Goal: Check status: Check status

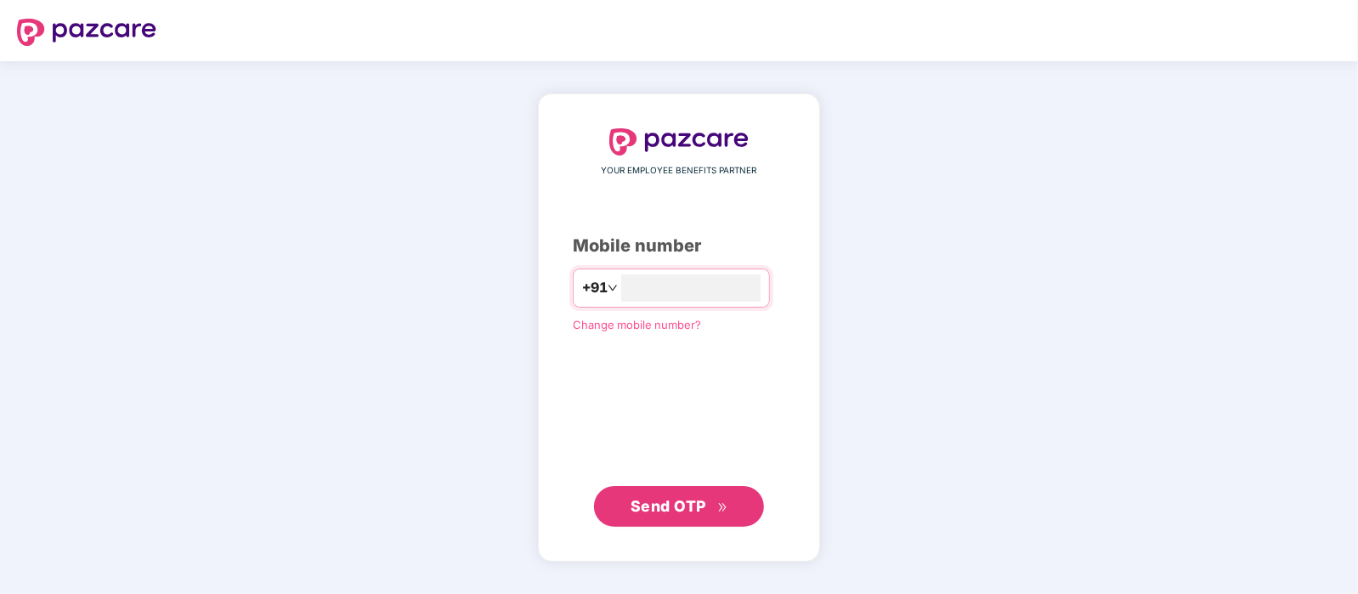
click at [697, 507] on span "Send OTP" at bounding box center [669, 506] width 76 height 18
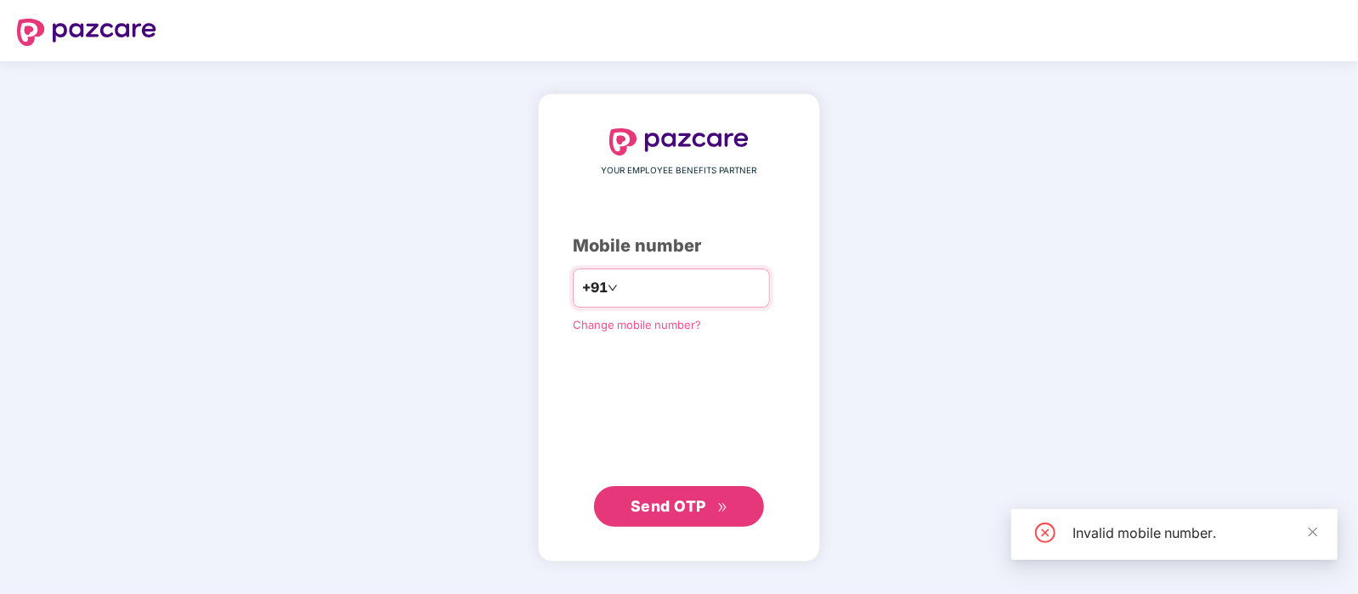
click at [661, 286] on input "*********" at bounding box center [690, 288] width 139 height 27
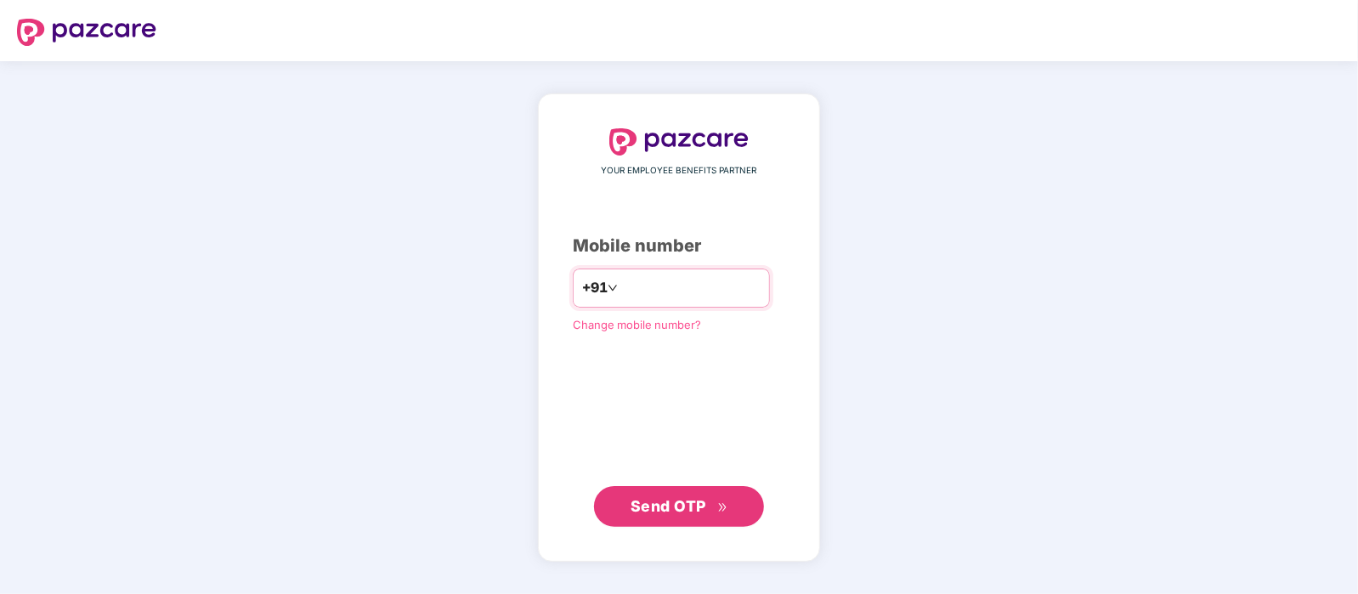
type input "**********"
click at [727, 510] on icon "double-right" at bounding box center [722, 507] width 11 height 11
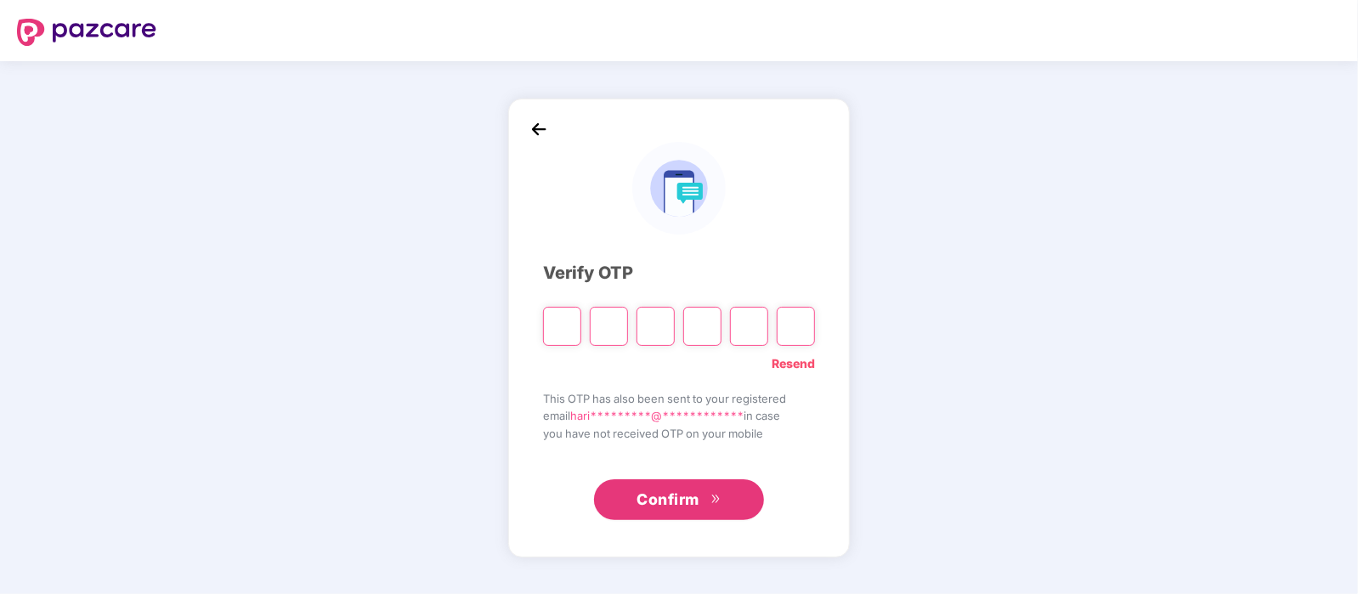
type input "*"
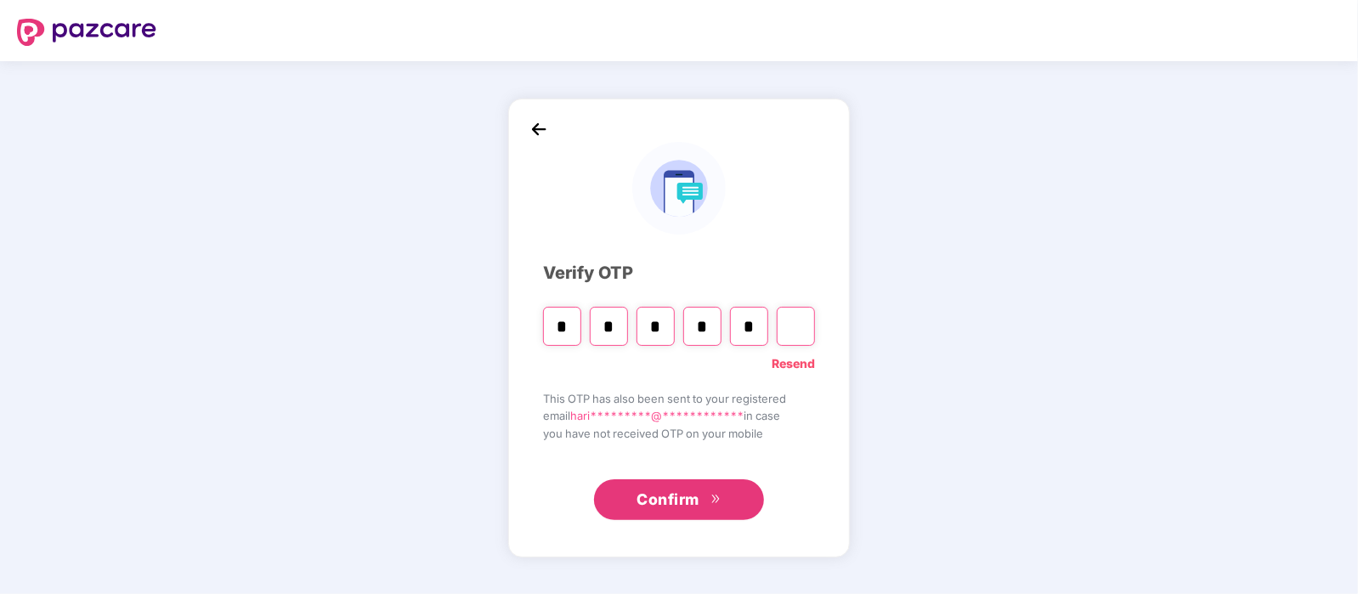
type input "*"
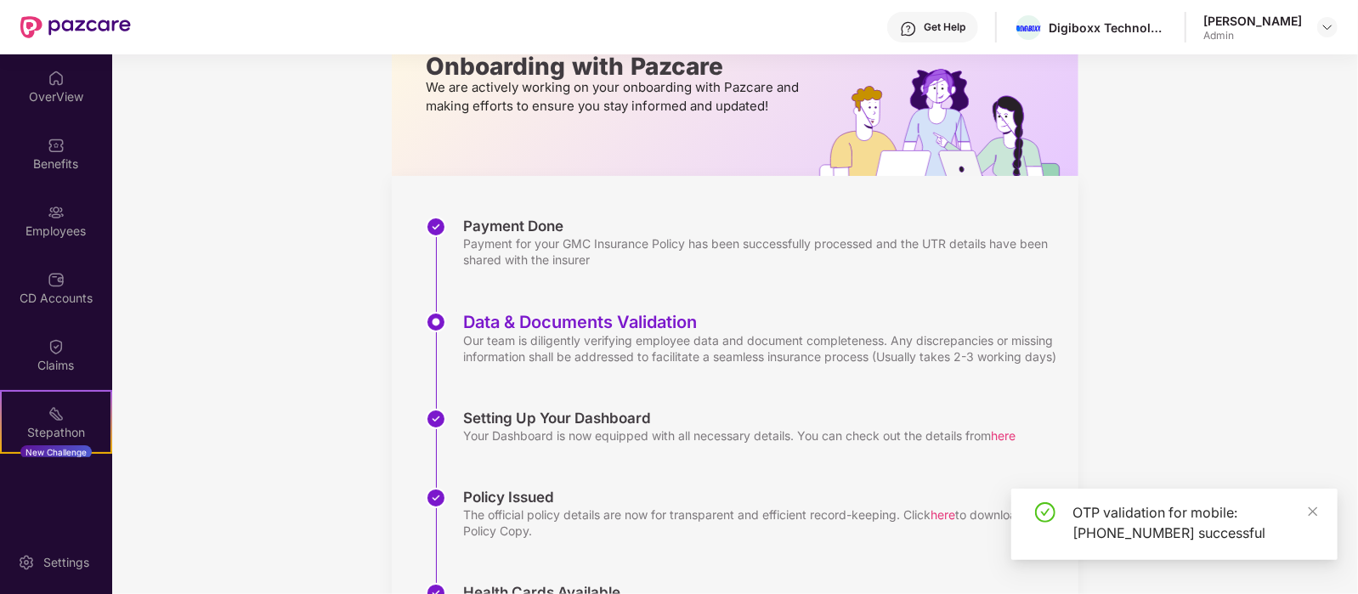
scroll to position [263, 0]
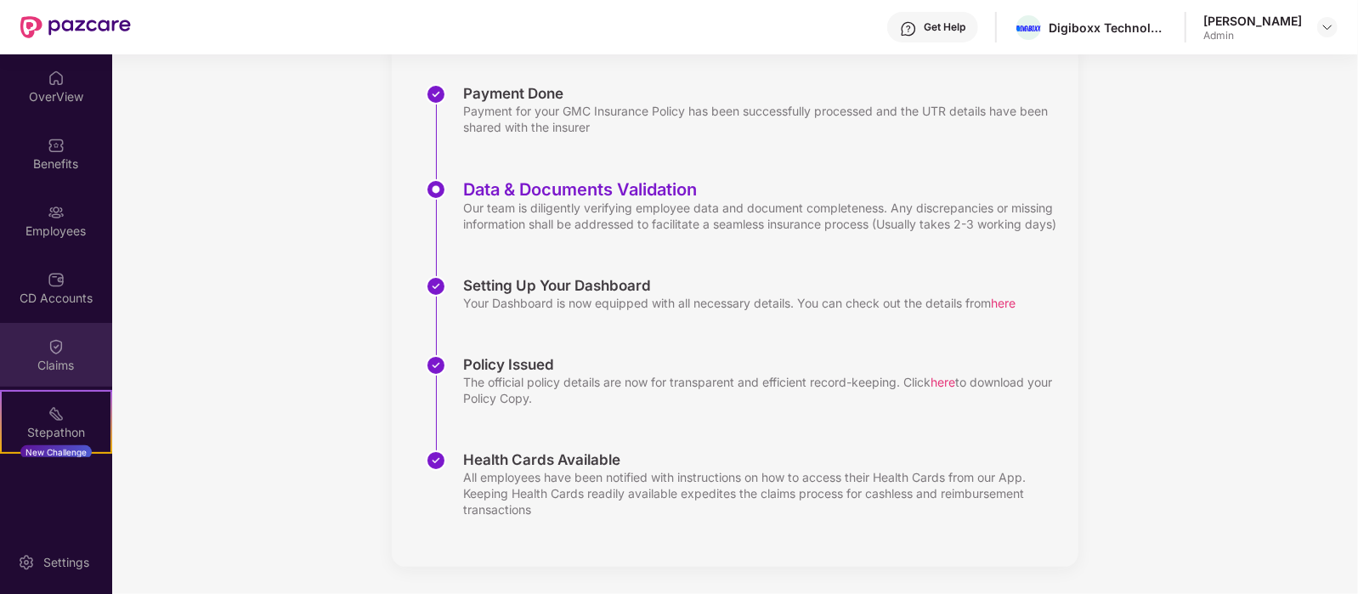
click at [54, 340] on img at bounding box center [56, 346] width 17 height 17
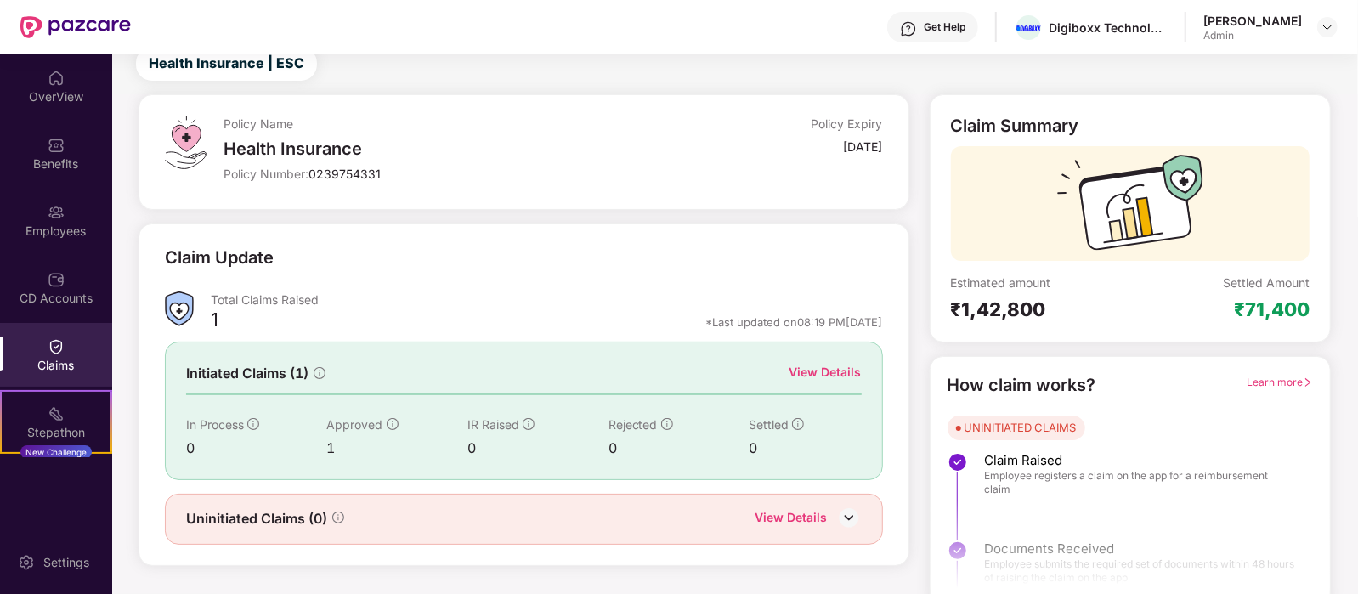
scroll to position [71, 0]
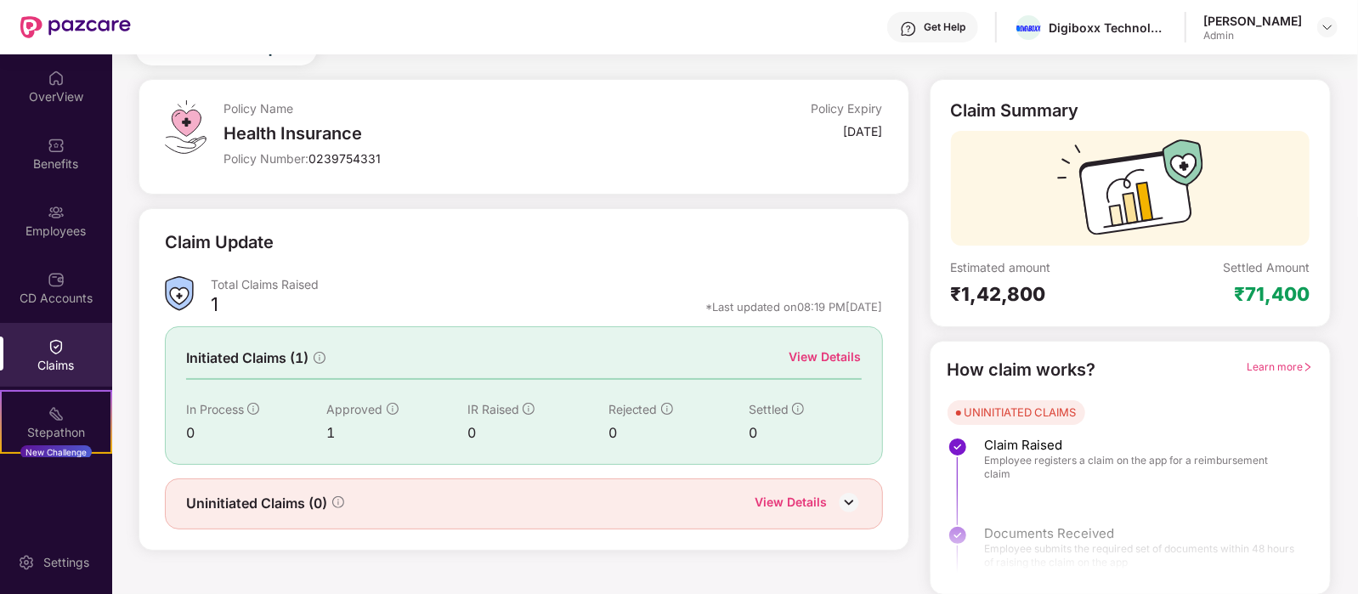
click at [819, 355] on div "View Details" at bounding box center [826, 357] width 72 height 19
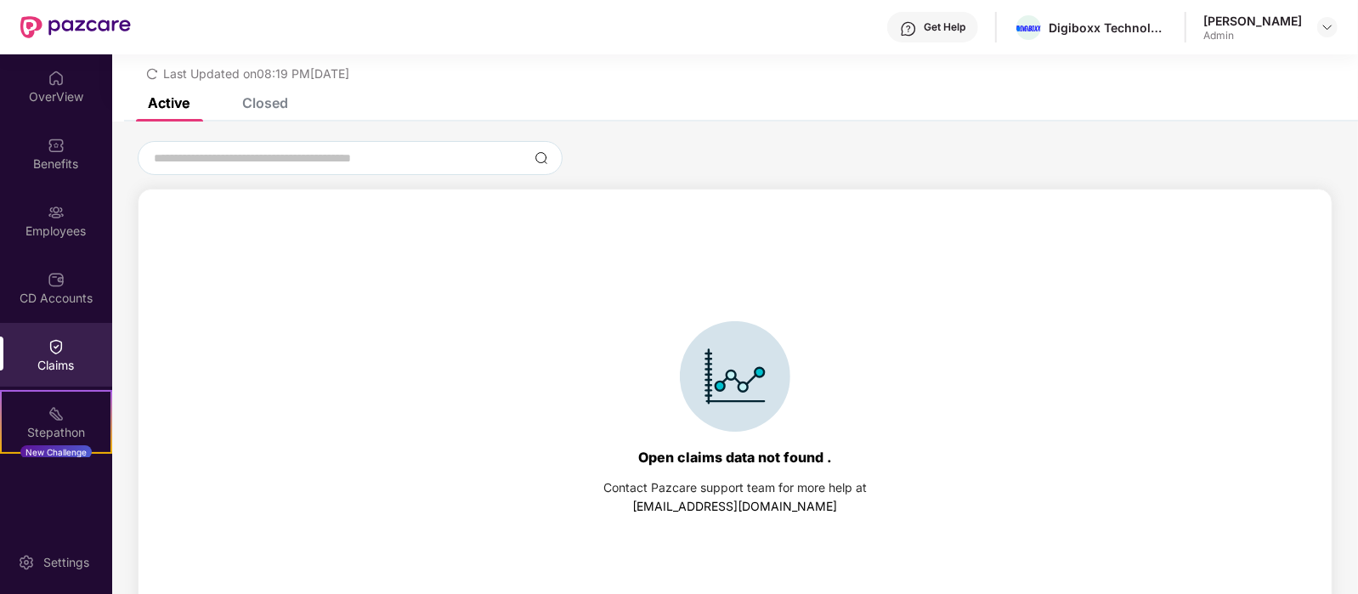
scroll to position [71, 0]
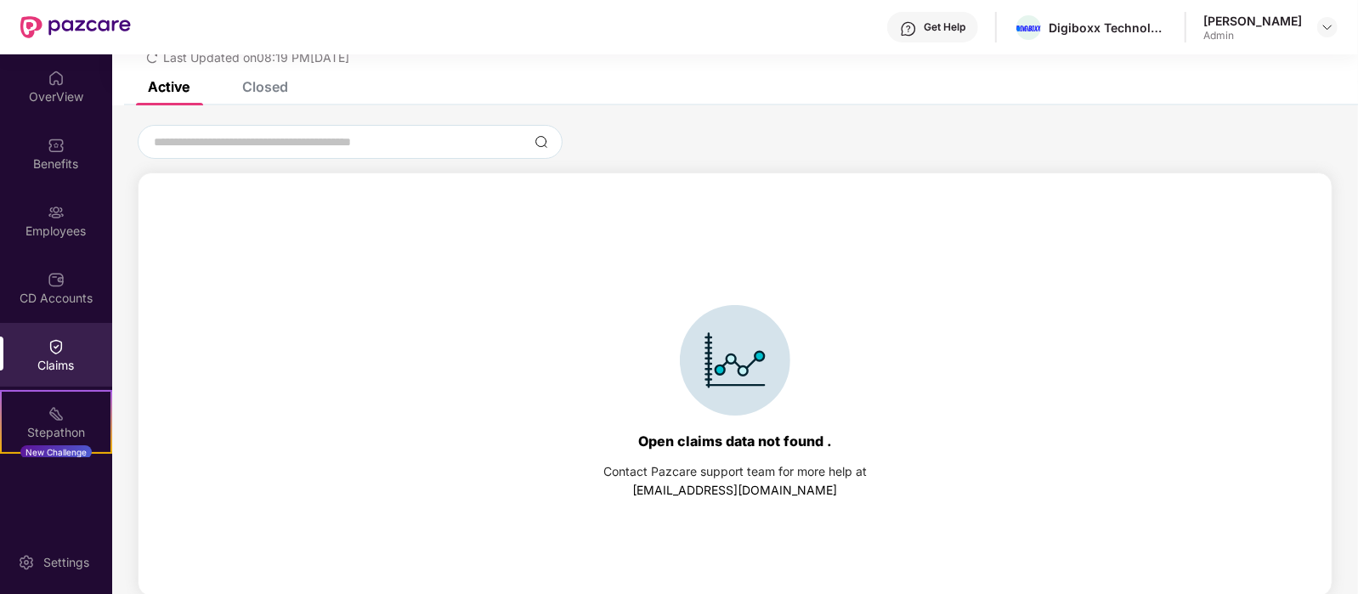
click at [275, 75] on div "List of Initiated Claims Last Updated on 08:19 PM, 15 Aug 2025" at bounding box center [735, 33] width 1246 height 98
click at [263, 91] on div "Closed" at bounding box center [265, 86] width 46 height 17
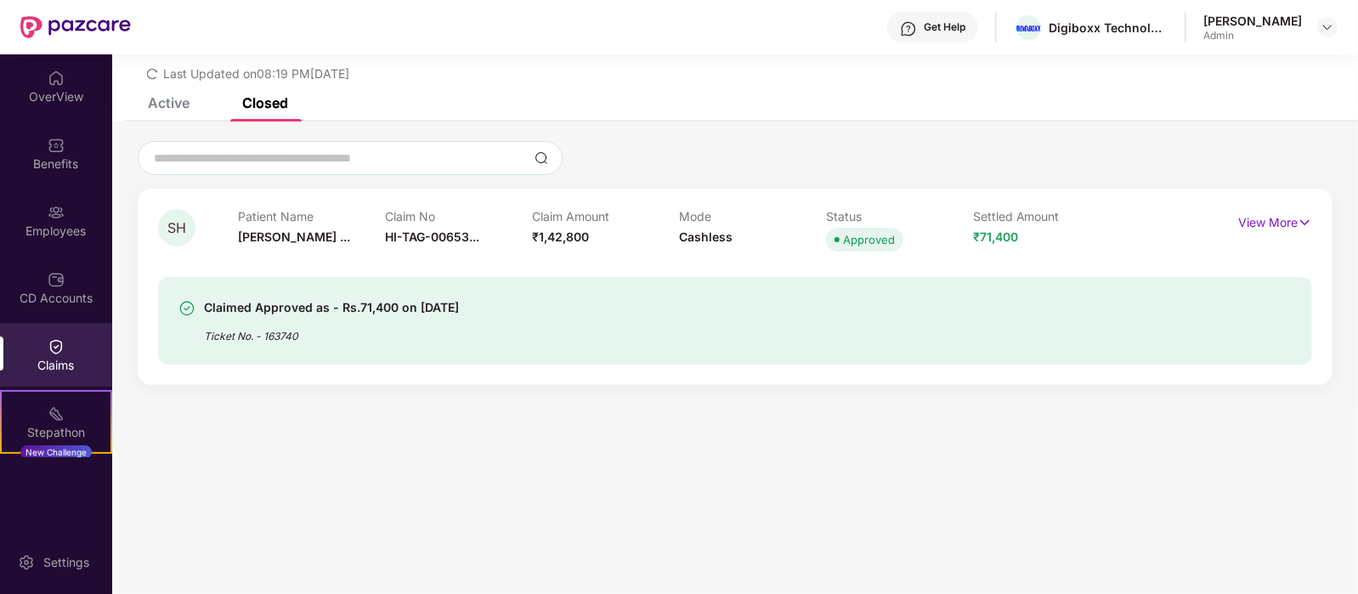
scroll to position [54, 0]
click at [1306, 218] on img at bounding box center [1305, 222] width 14 height 19
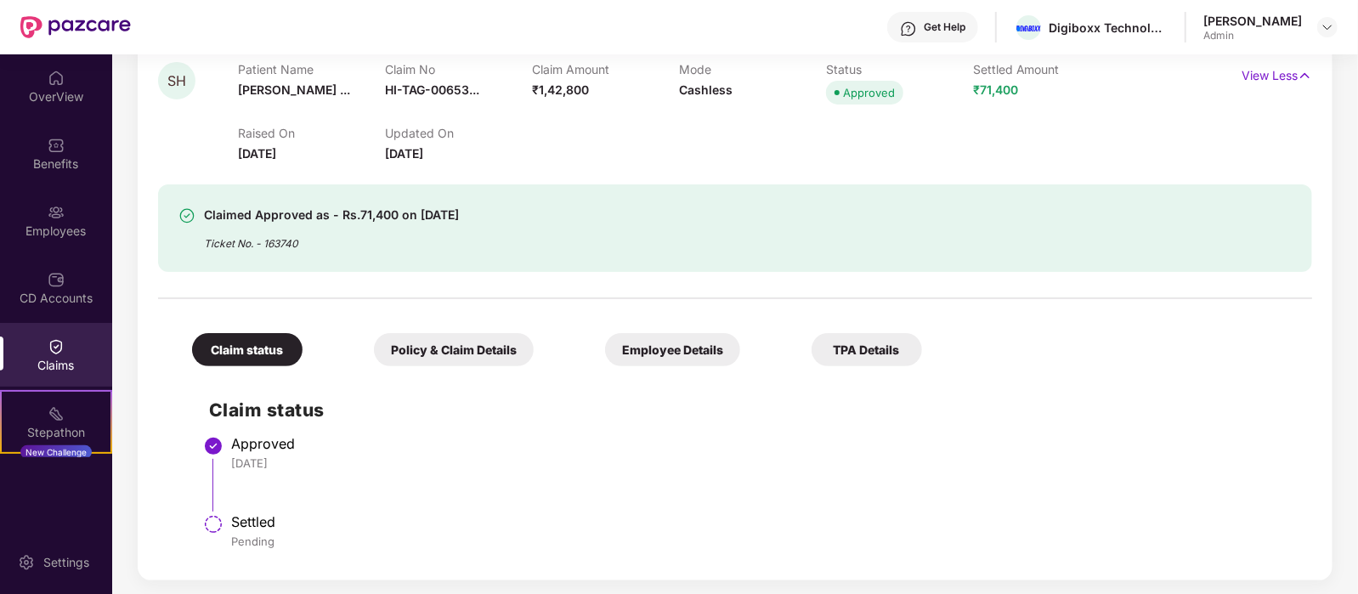
scroll to position [204, 0]
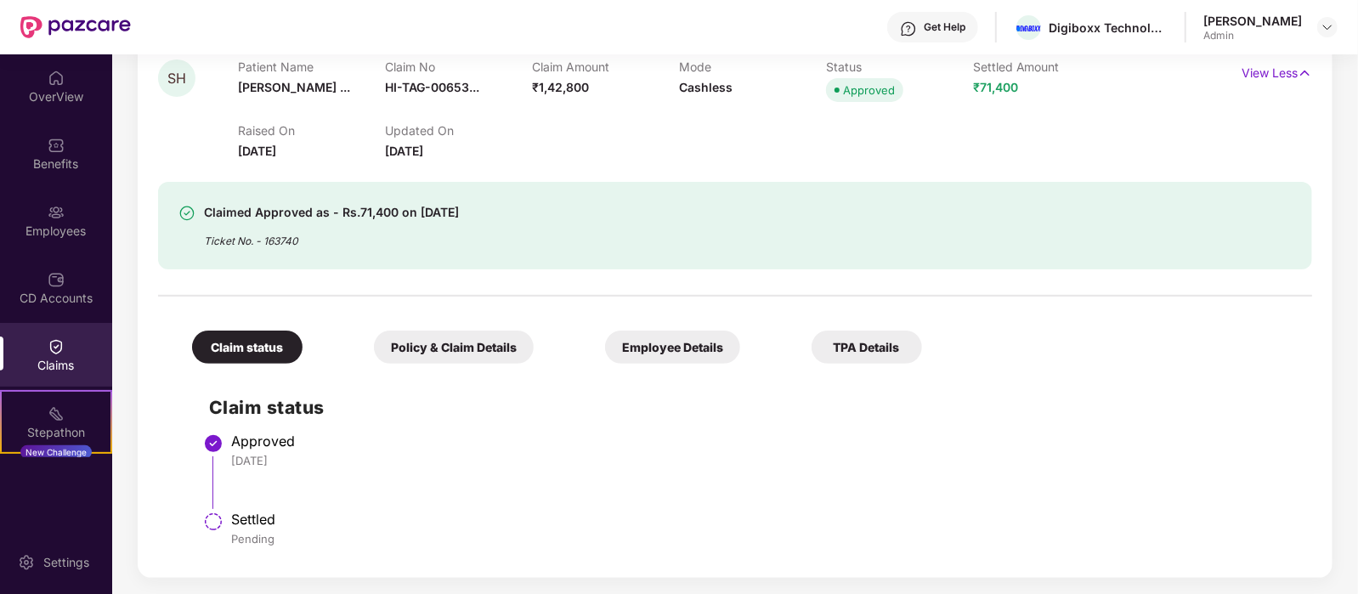
click at [398, 338] on div "Policy & Claim Details" at bounding box center [454, 347] width 160 height 33
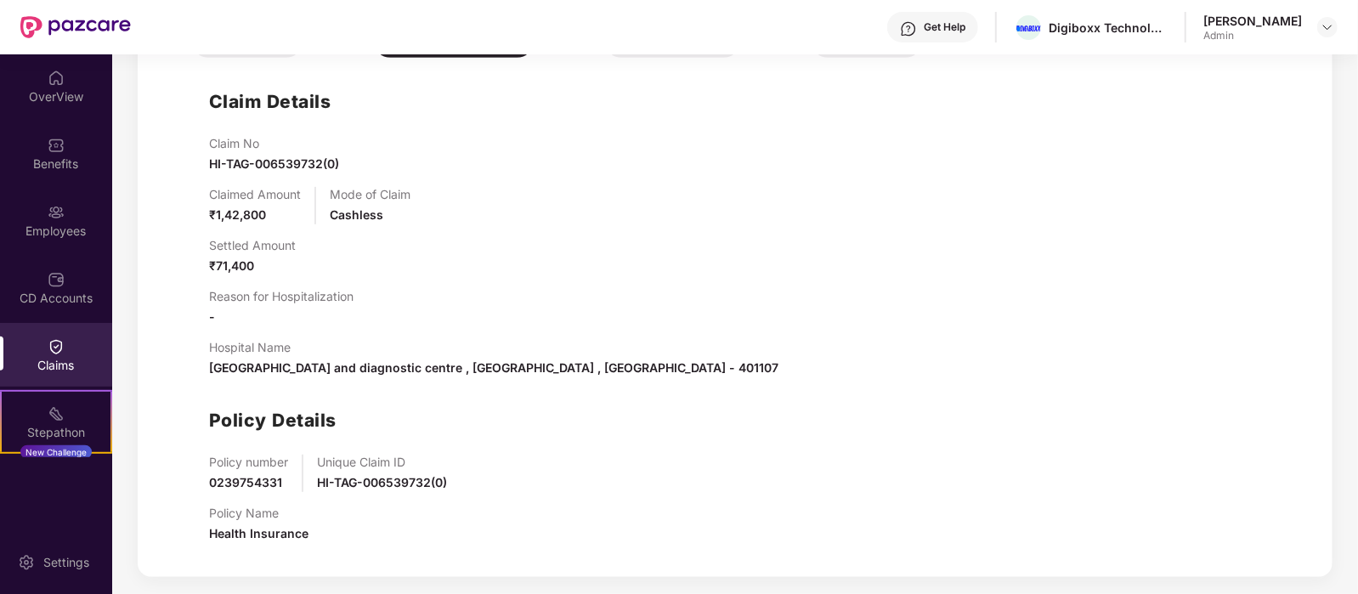
scroll to position [403, 0]
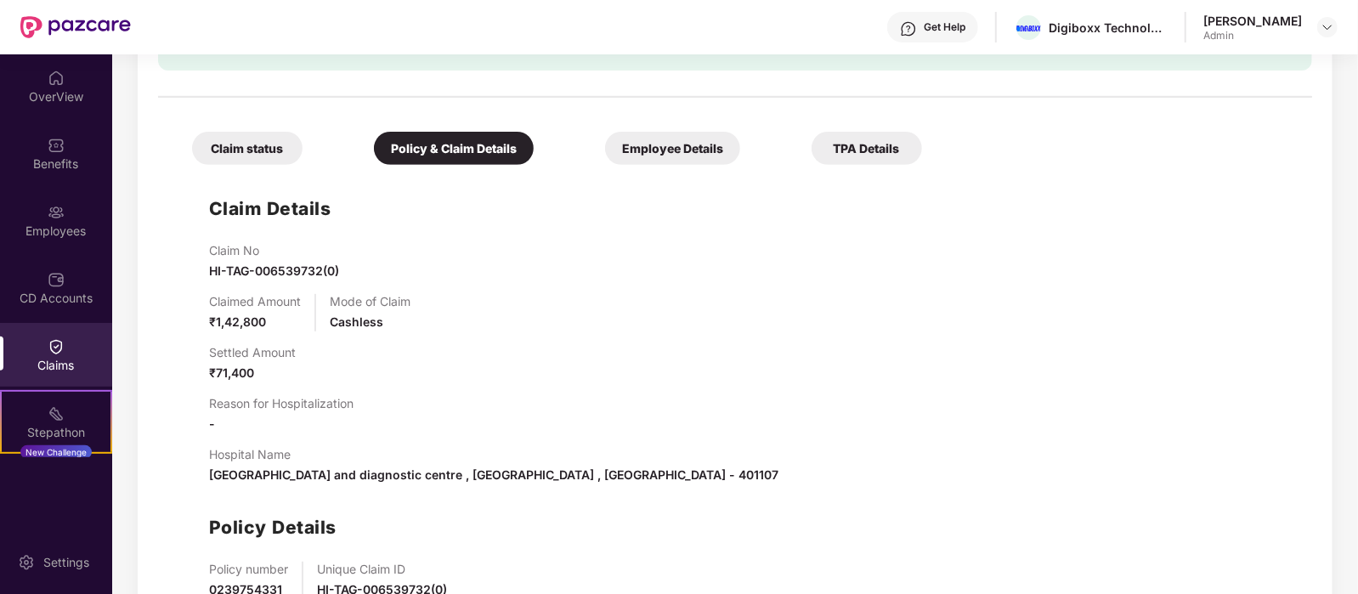
click at [605, 154] on div "Employee Details" at bounding box center [672, 148] width 135 height 33
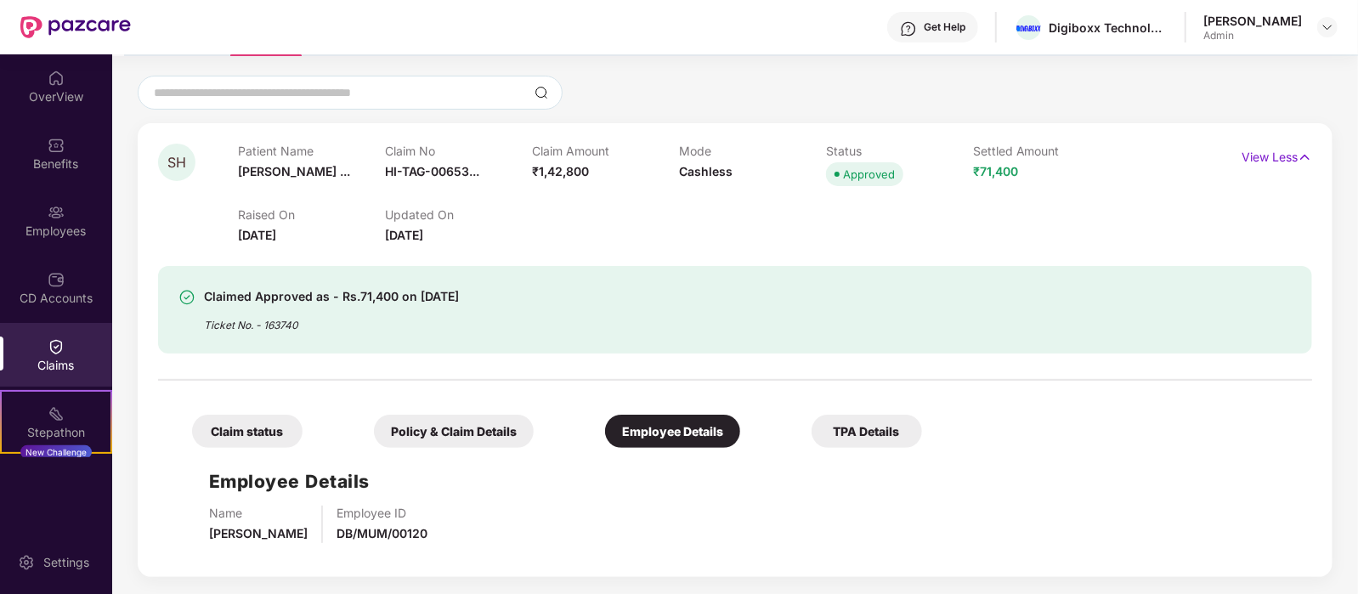
scroll to position [140, 0]
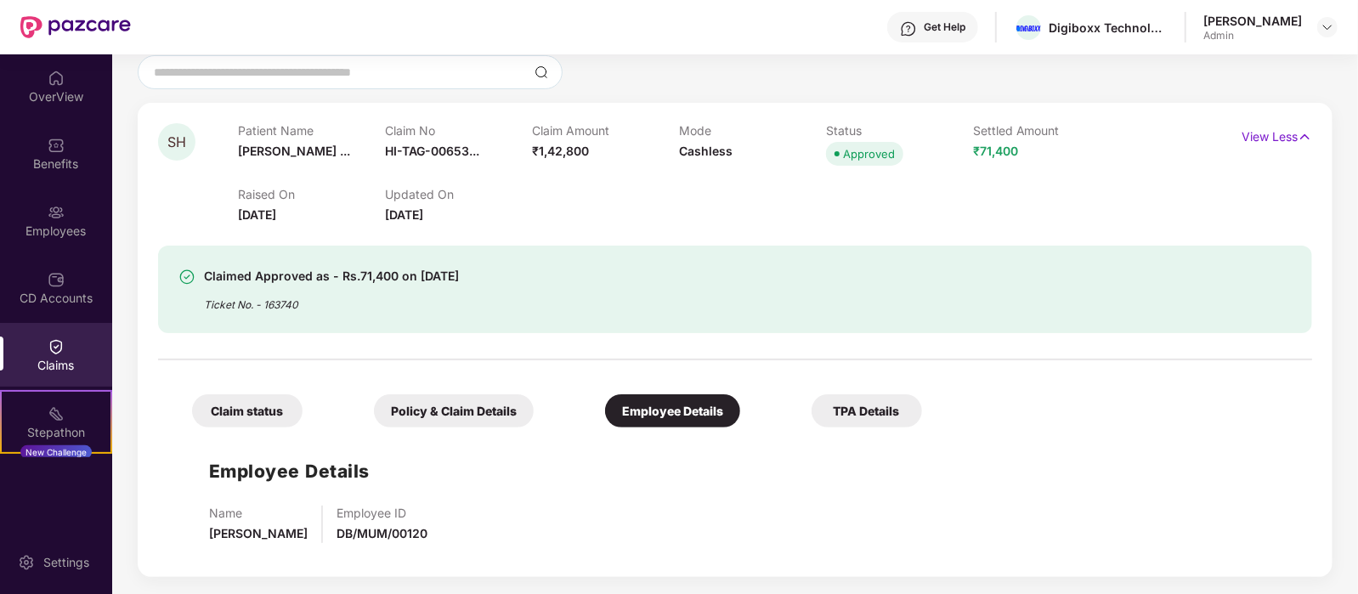
click at [812, 408] on div "TPA Details" at bounding box center [867, 410] width 110 height 33
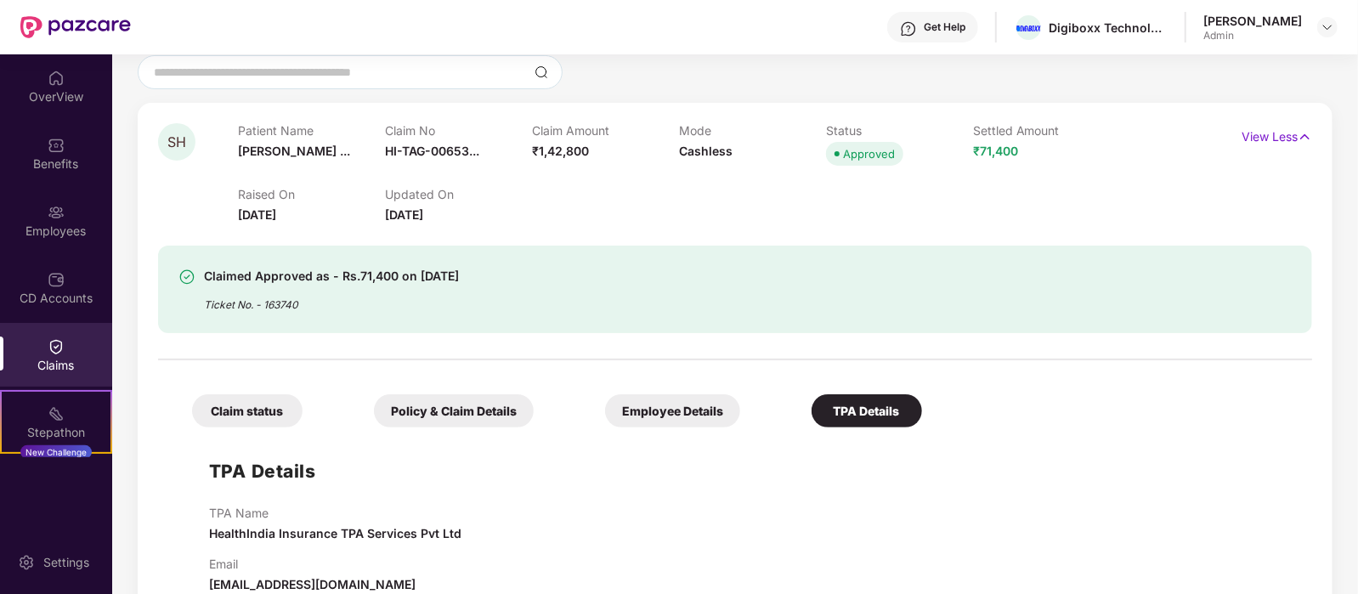
scroll to position [178, 0]
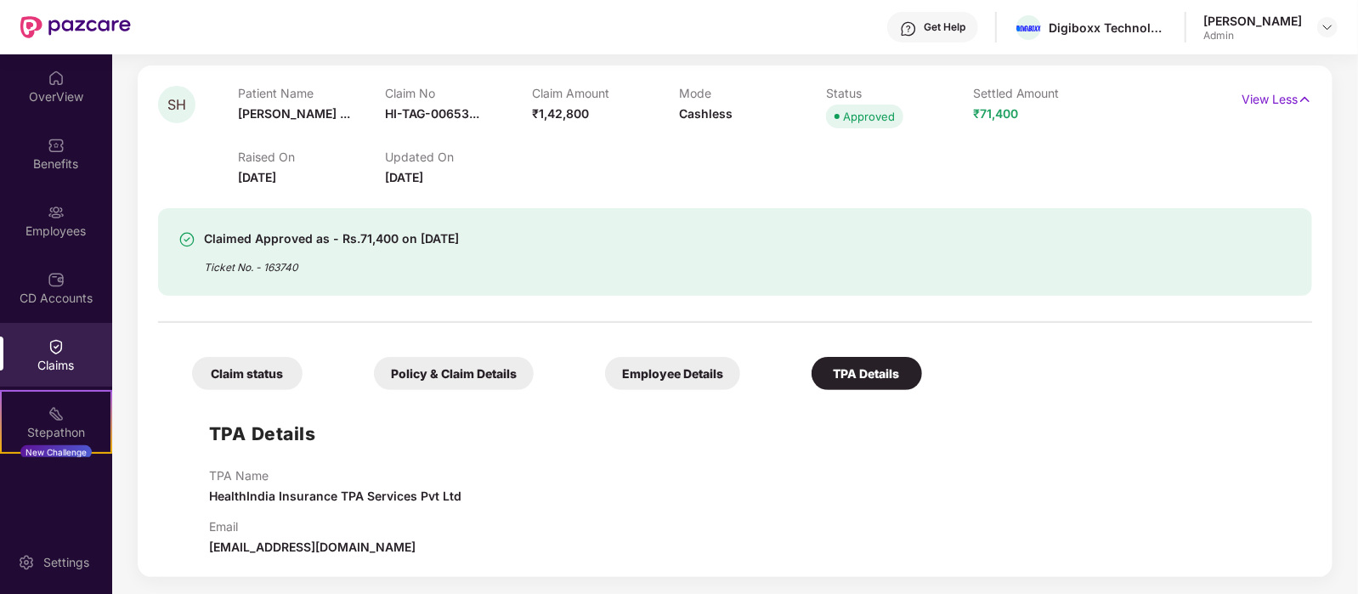
click at [266, 369] on div "Claim status" at bounding box center [247, 373] width 110 height 33
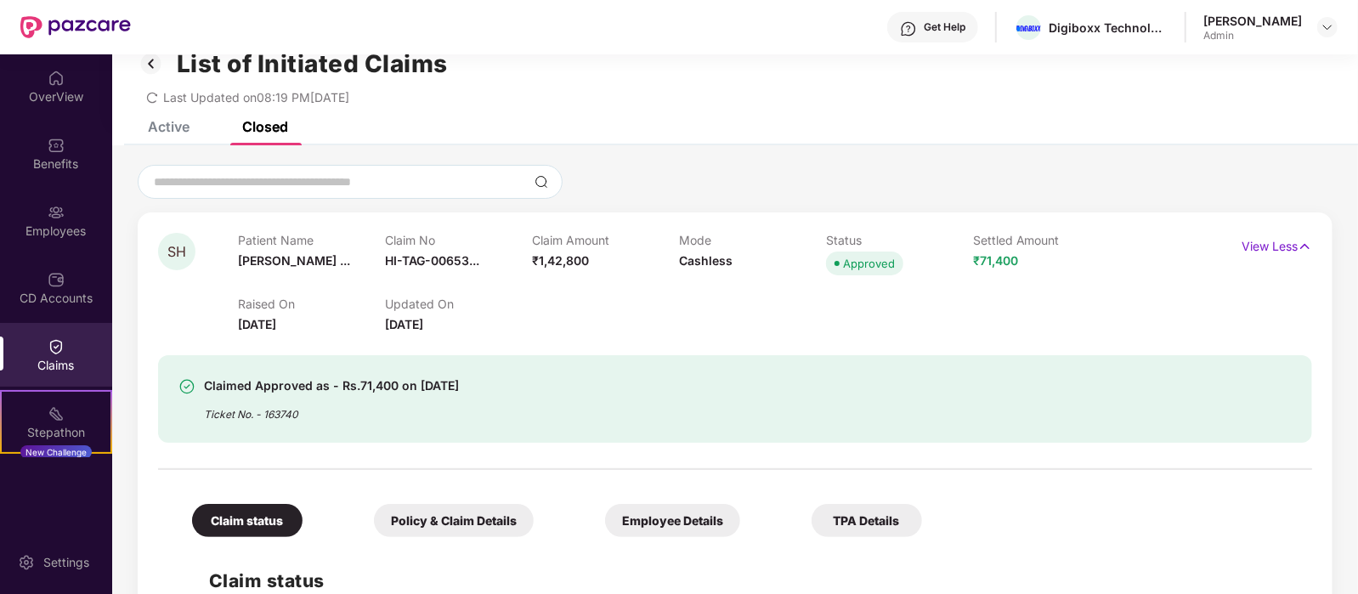
scroll to position [0, 0]
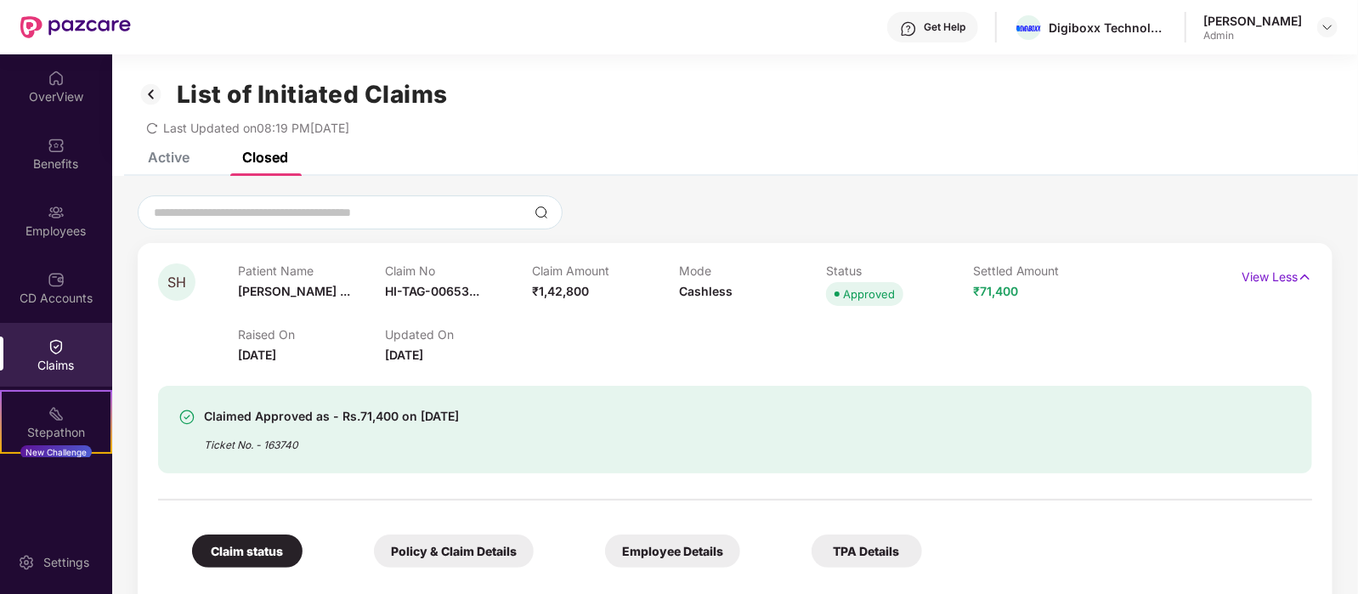
click at [268, 153] on div "Closed" at bounding box center [265, 157] width 46 height 17
click at [1281, 277] on p "View Less" at bounding box center [1277, 274] width 71 height 23
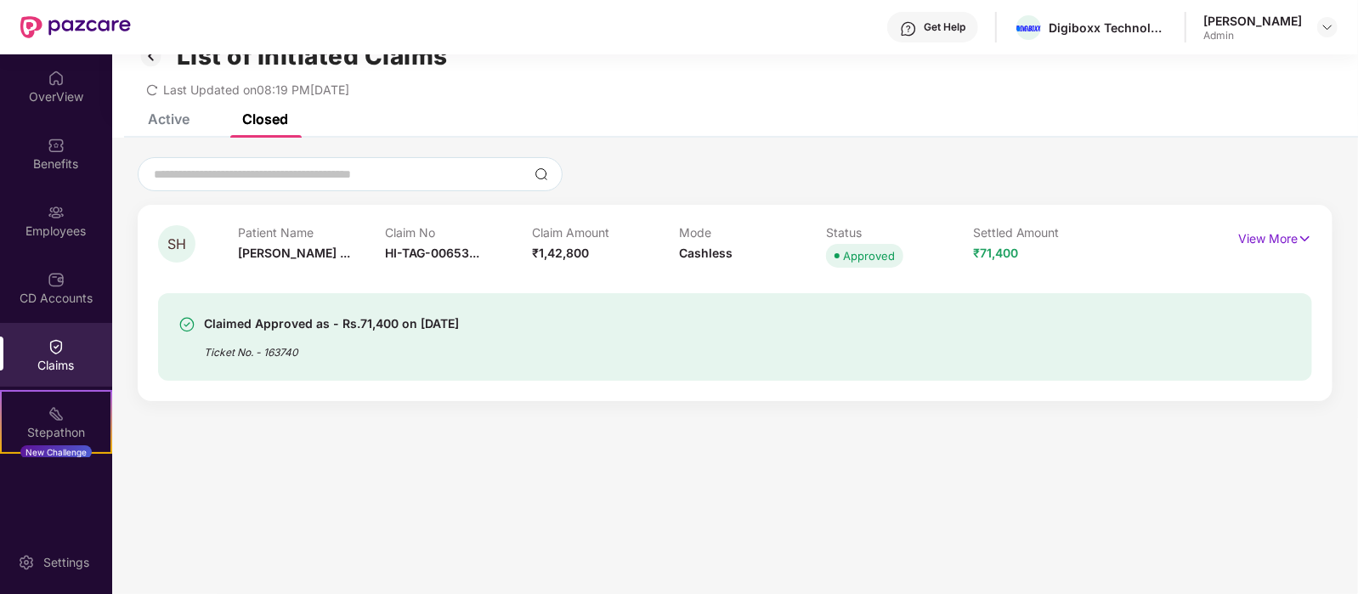
scroll to position [54, 0]
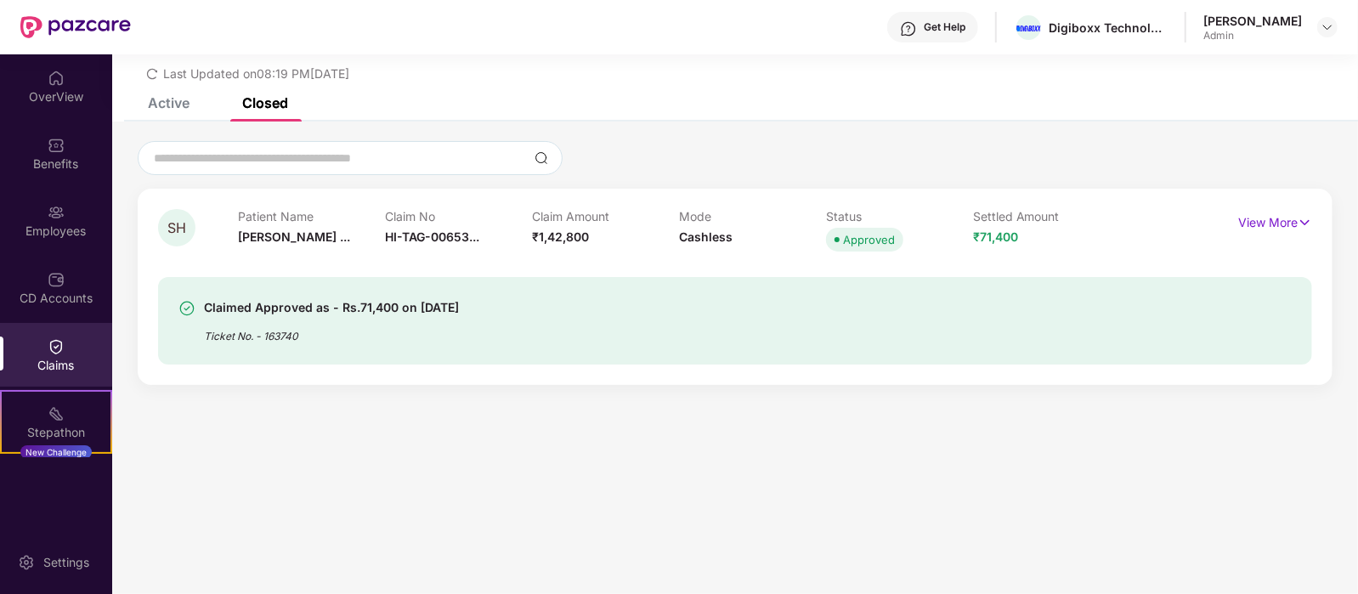
click at [184, 108] on div "Active" at bounding box center [169, 102] width 42 height 17
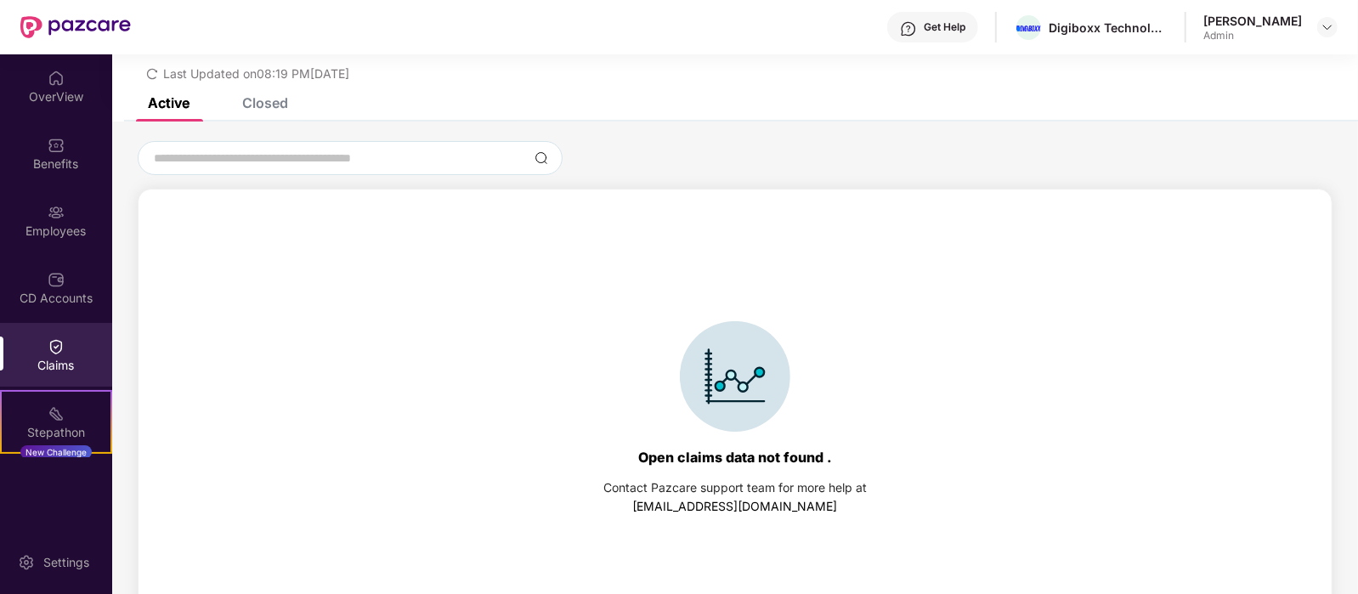
click at [272, 106] on div "Closed" at bounding box center [265, 102] width 46 height 17
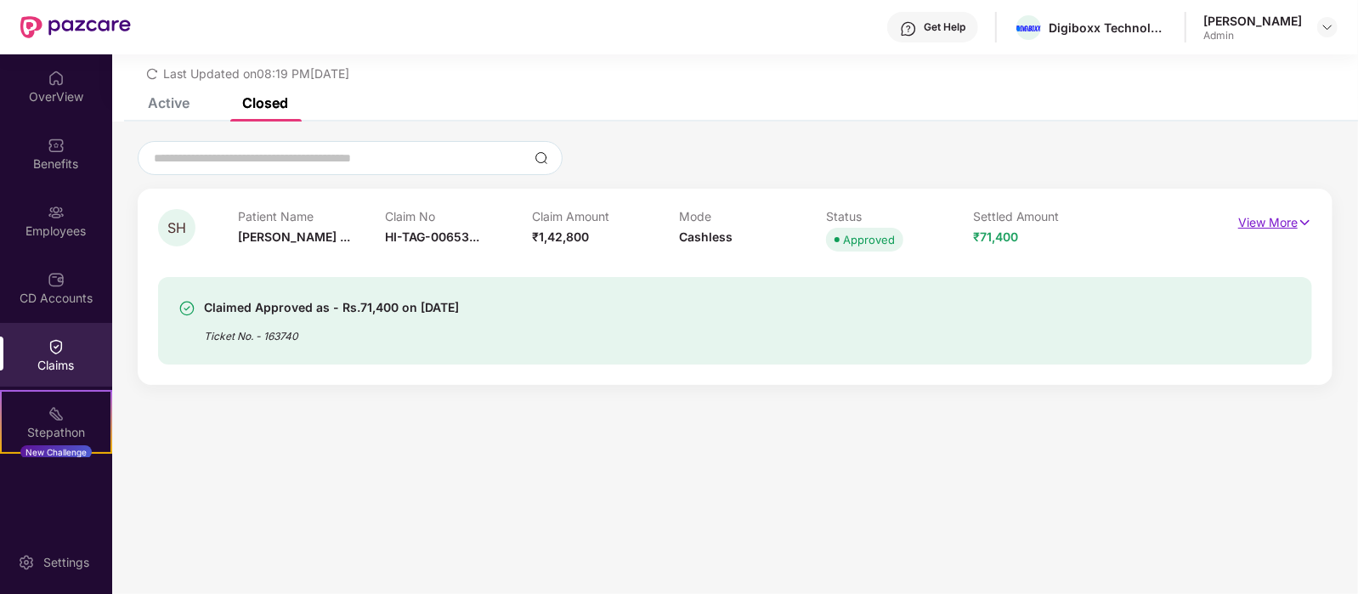
click at [1270, 225] on p "View More" at bounding box center [1275, 220] width 74 height 23
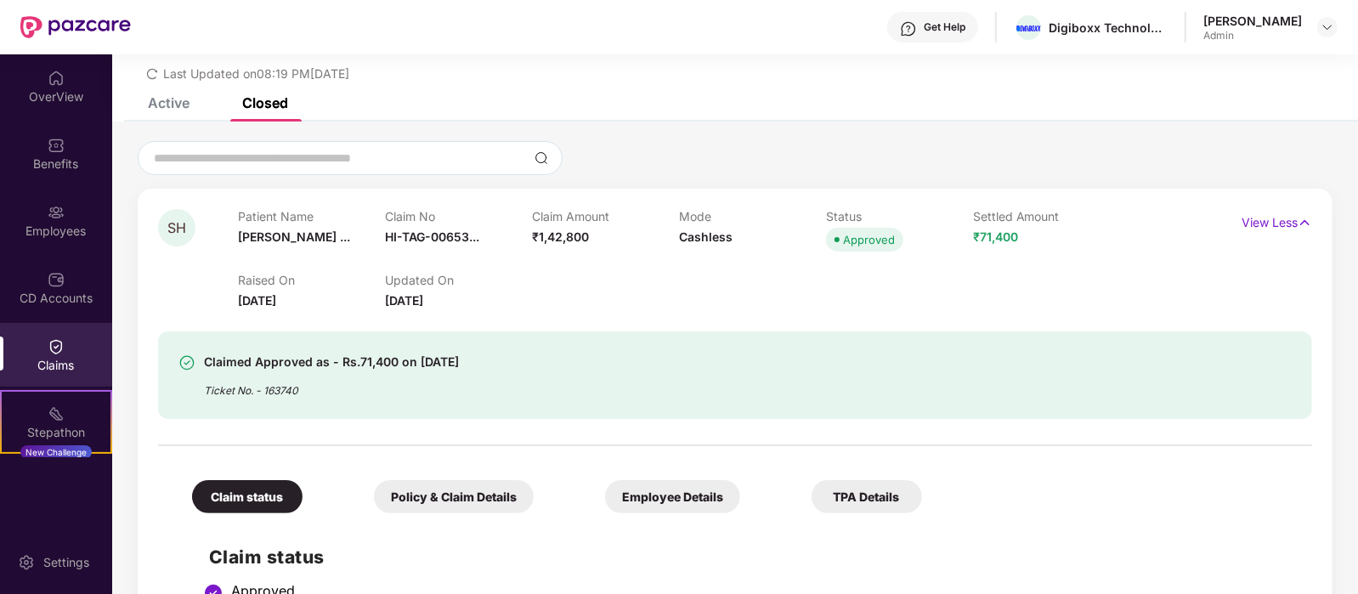
scroll to position [204, 0]
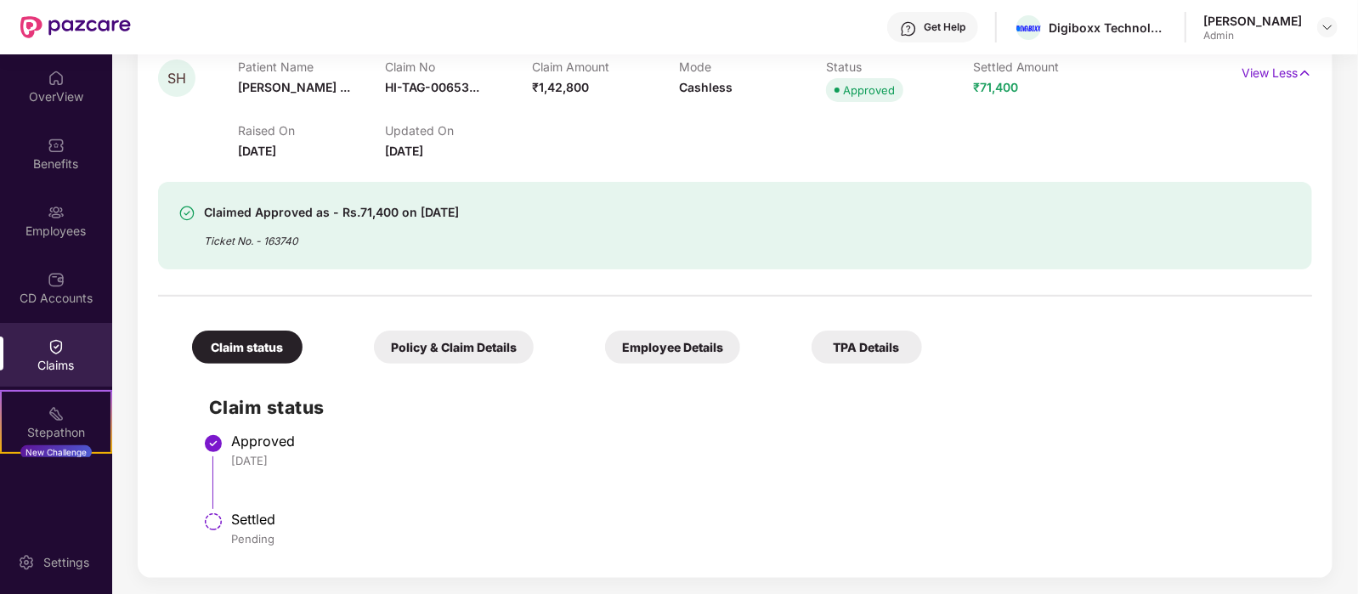
click at [388, 354] on div "Policy & Claim Details" at bounding box center [454, 347] width 160 height 33
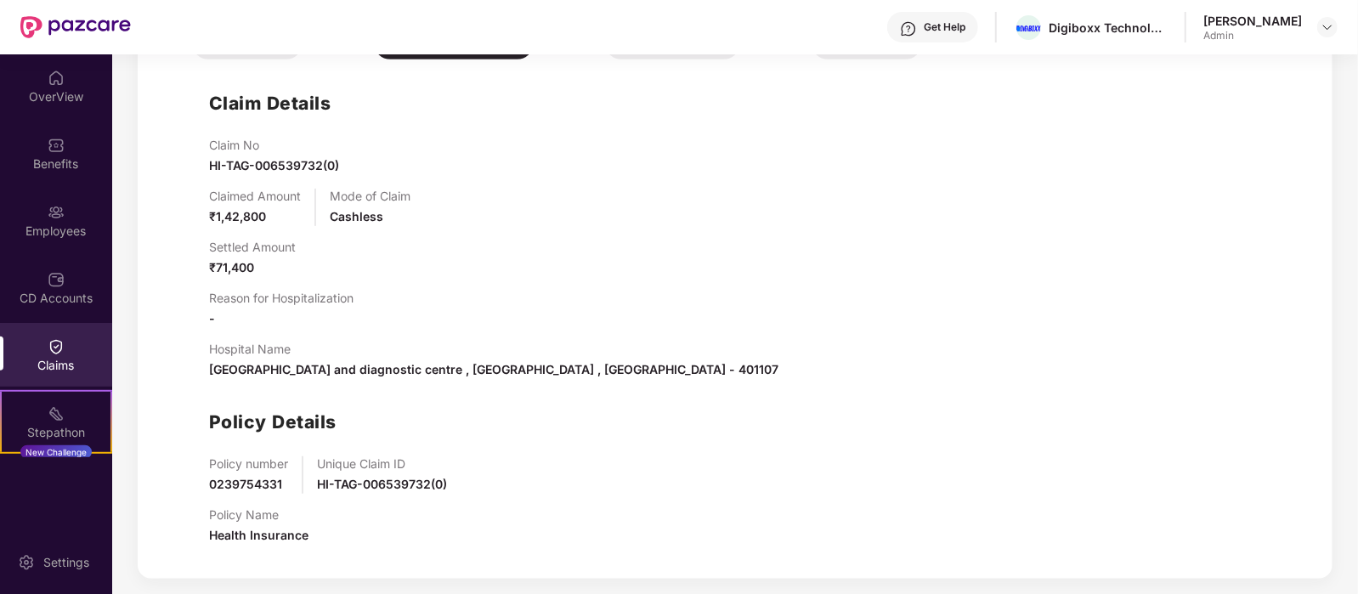
scroll to position [510, 0]
click at [68, 358] on div "Claims" at bounding box center [56, 365] width 112 height 17
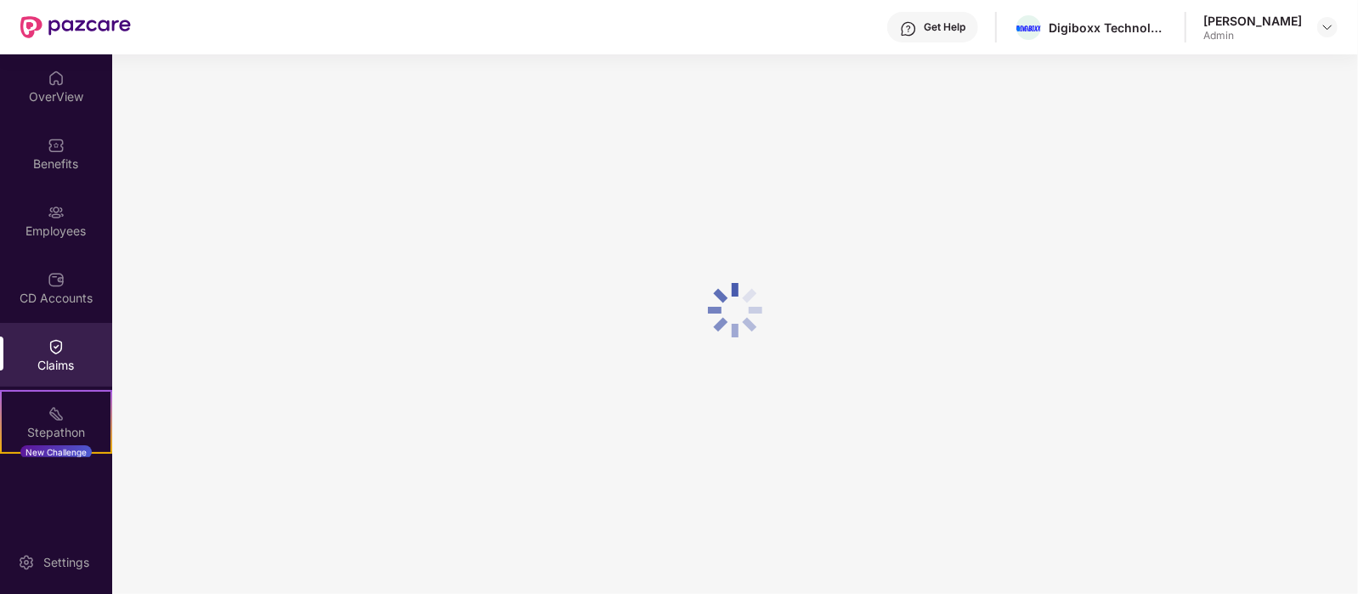
scroll to position [71, 0]
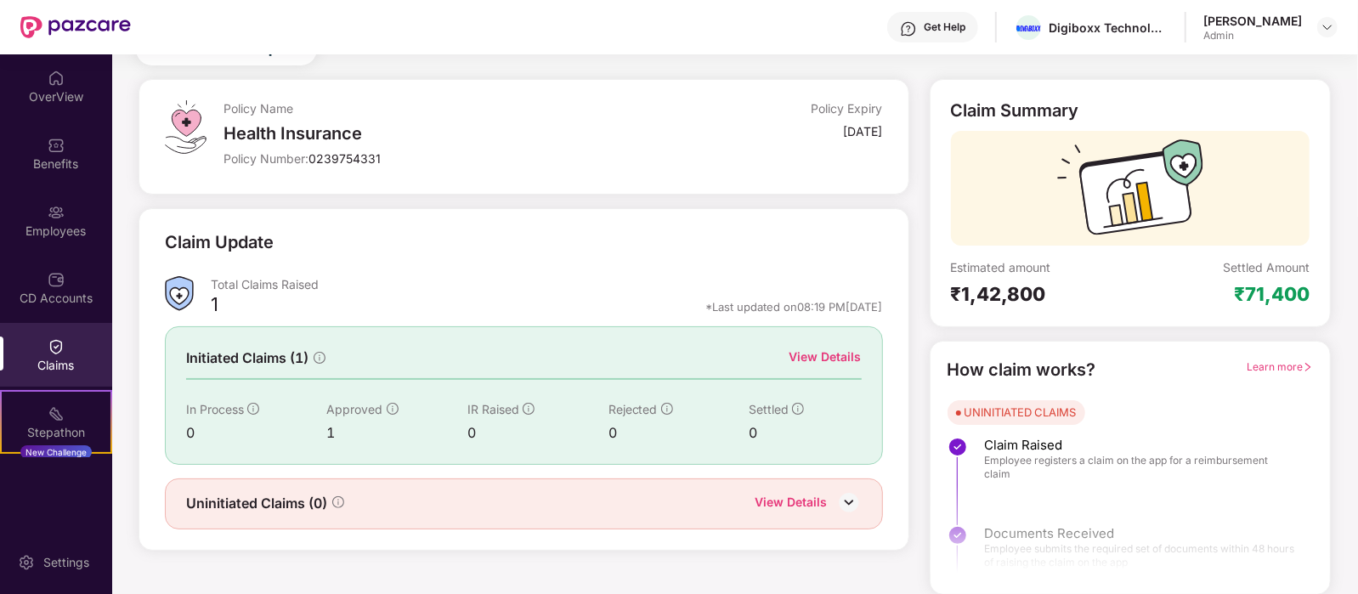
click at [844, 494] on img at bounding box center [848, 502] width 25 height 25
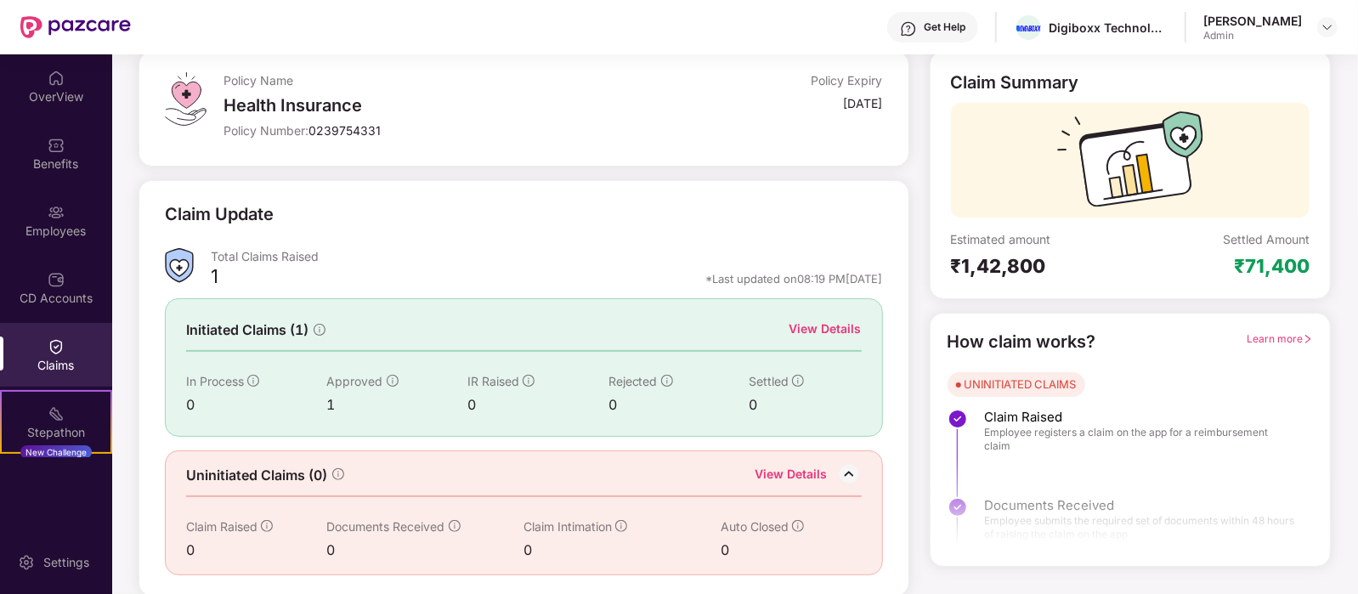
click at [858, 473] on img at bounding box center [848, 474] width 25 height 25
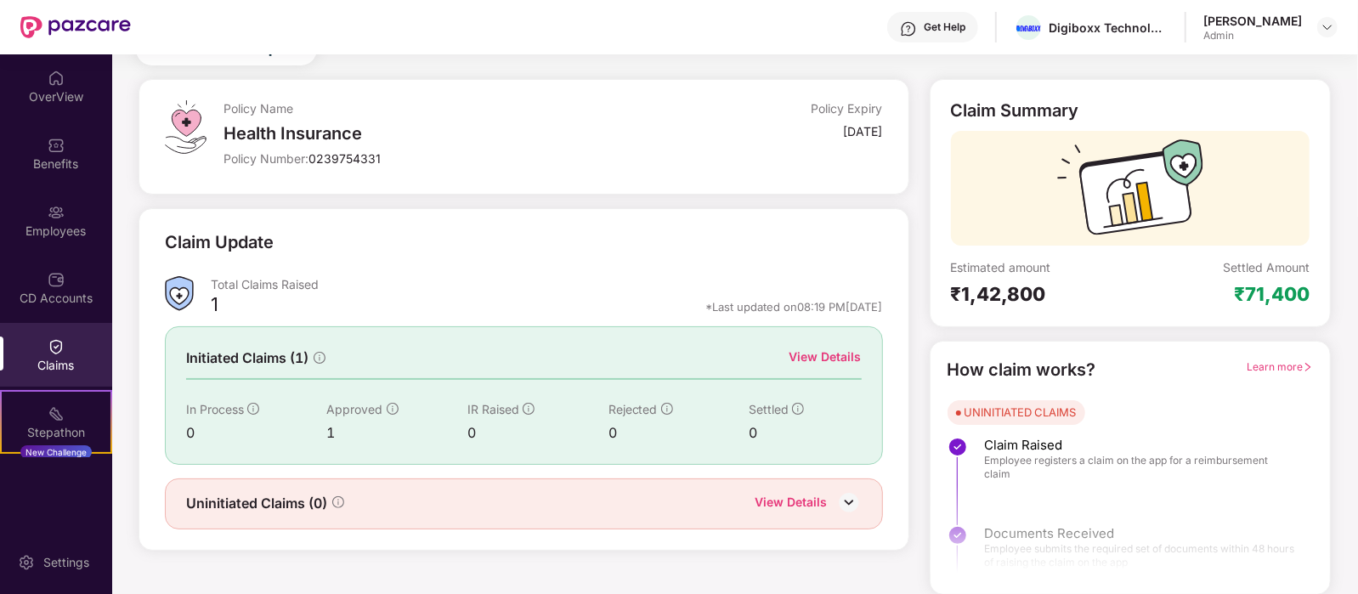
scroll to position [0, 0]
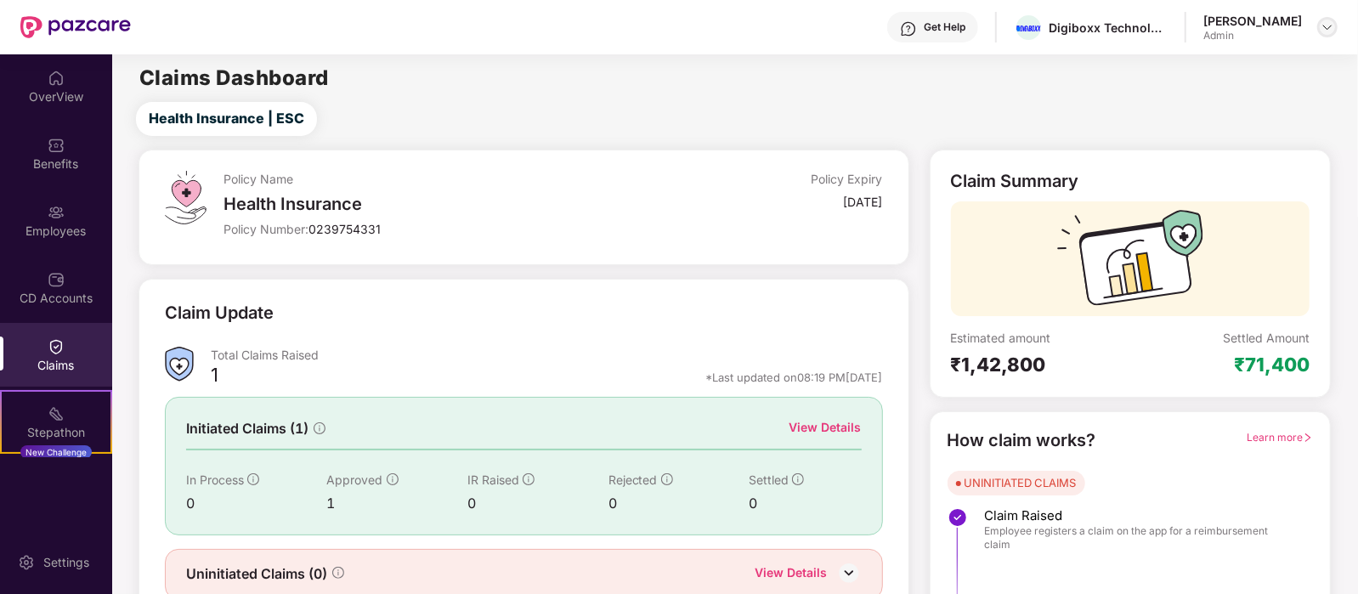
click at [1323, 28] on img at bounding box center [1328, 27] width 14 height 14
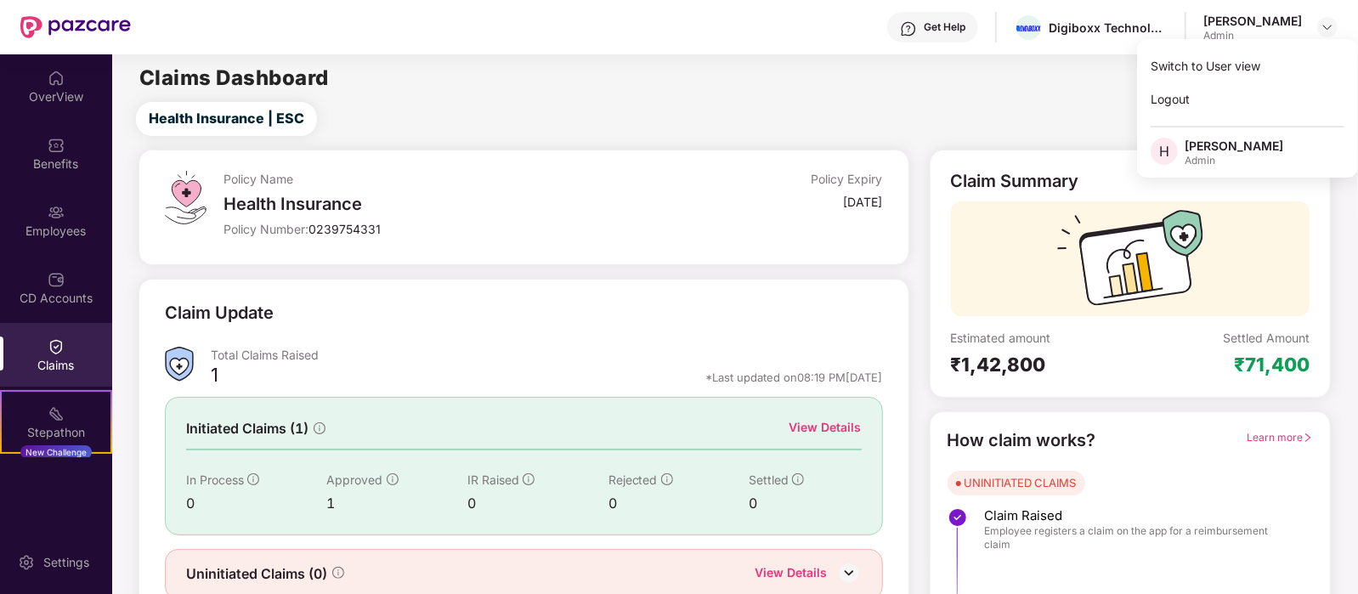
click at [1207, 145] on div "Harish Sharma" at bounding box center [1234, 146] width 99 height 16
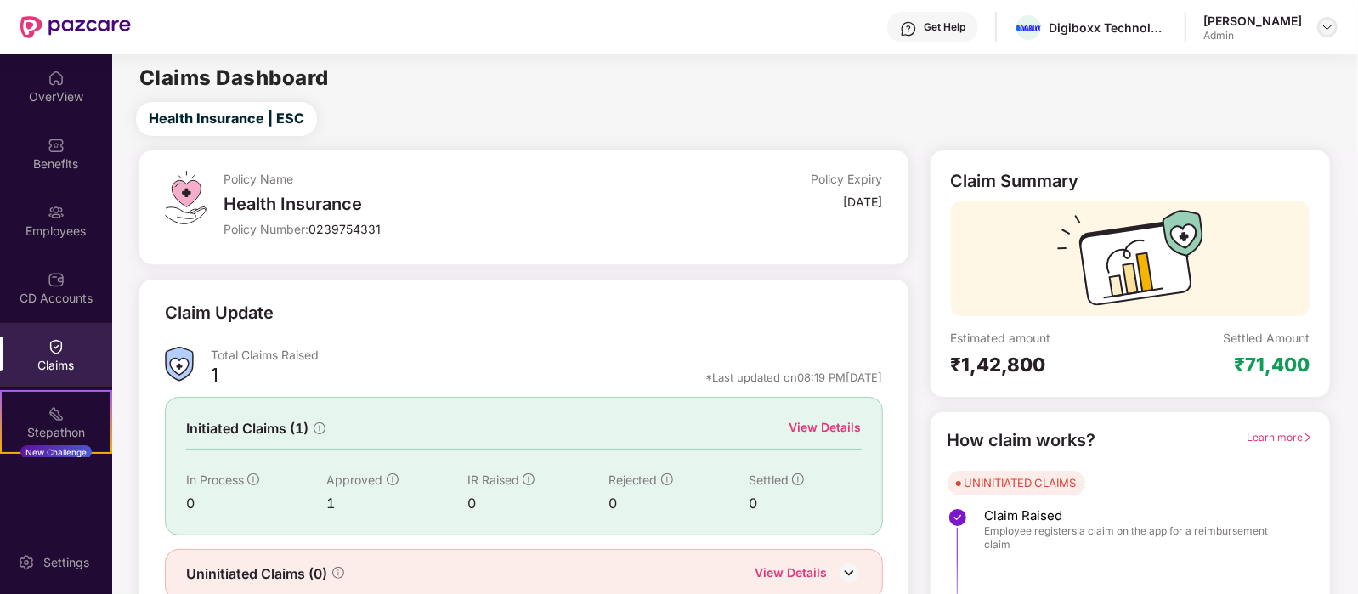
click at [1318, 25] on div at bounding box center [1327, 27] width 20 height 20
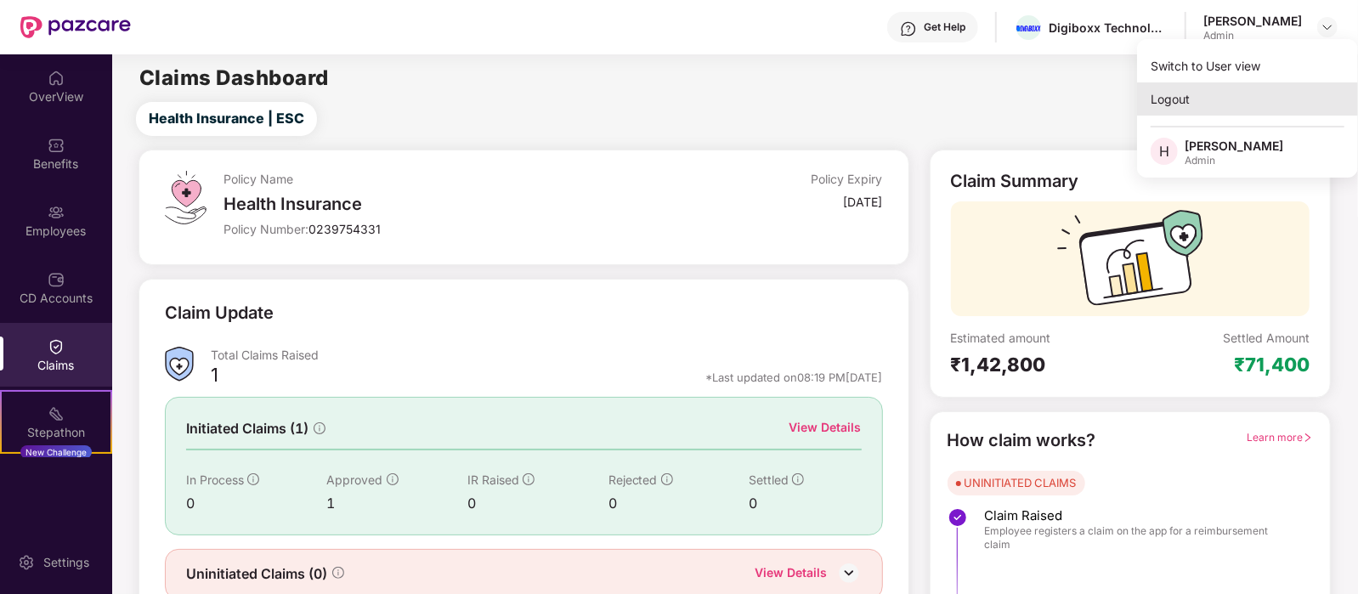
click at [1206, 97] on div "Logout" at bounding box center [1247, 98] width 221 height 33
